Goal: Transaction & Acquisition: Download file/media

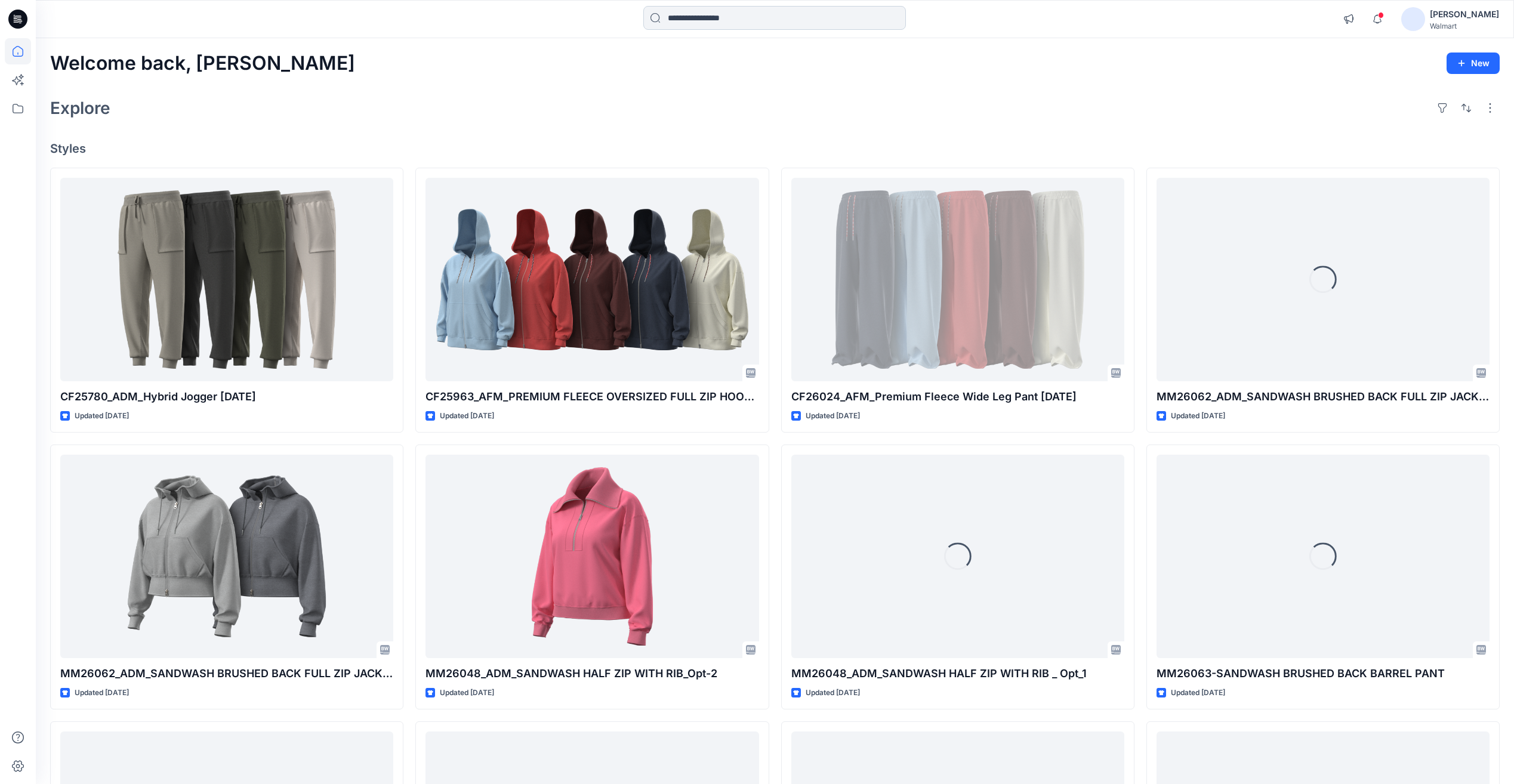
click at [711, 19] on input at bounding box center [775, 17] width 263 height 24
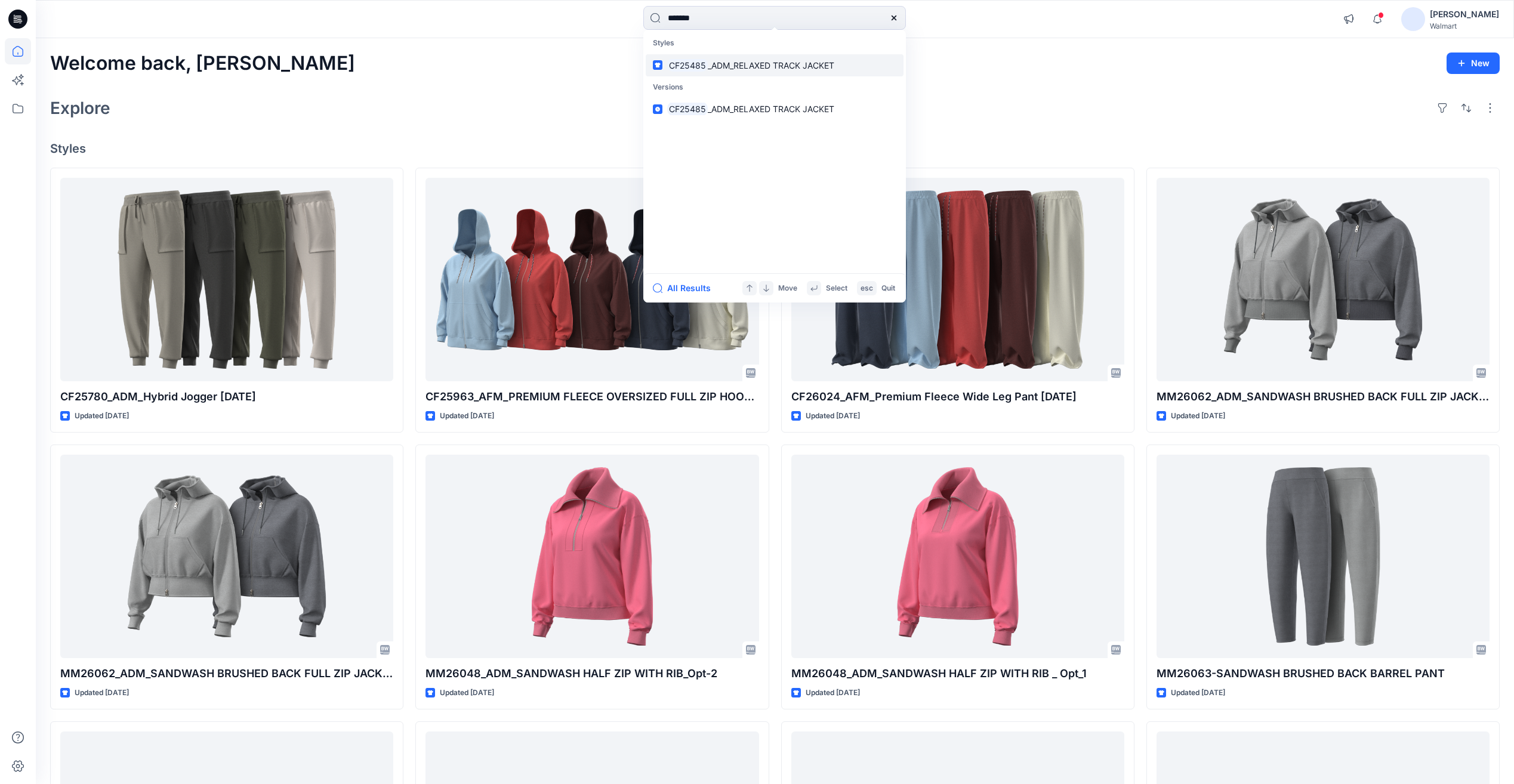
type input "*******"
click at [723, 67] on span "_ADM_RELAXED TRACK JACKET" at bounding box center [771, 65] width 127 height 10
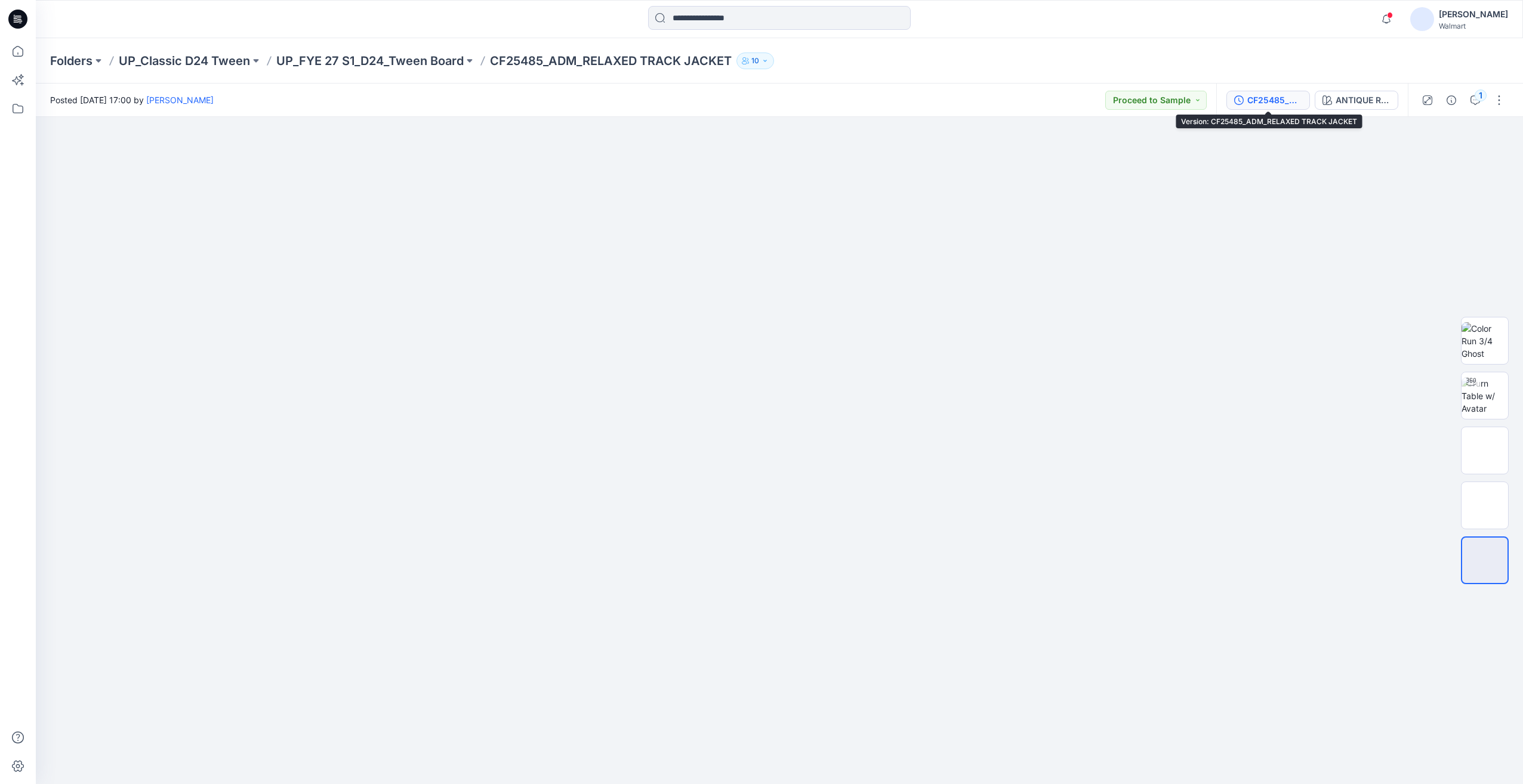
click at [1286, 96] on div "CF25485_ADM_RELAXED TRACK JACKET" at bounding box center [1275, 100] width 55 height 13
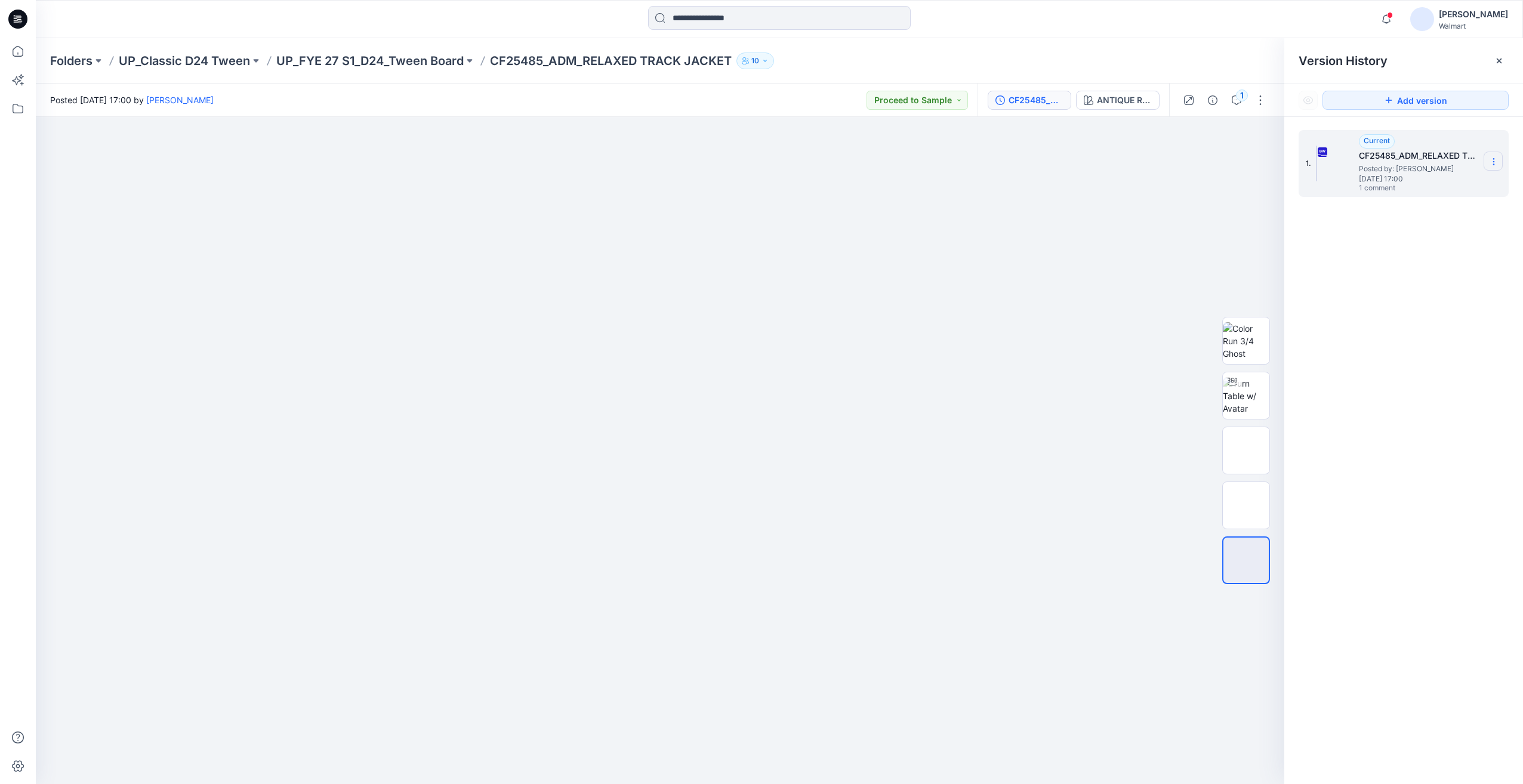
click at [1494, 162] on icon at bounding box center [1494, 162] width 1 height 1
click at [1428, 185] on span "Download Source BW File" at bounding box center [1433, 185] width 100 height 14
